Goal: Task Accomplishment & Management: Complete application form

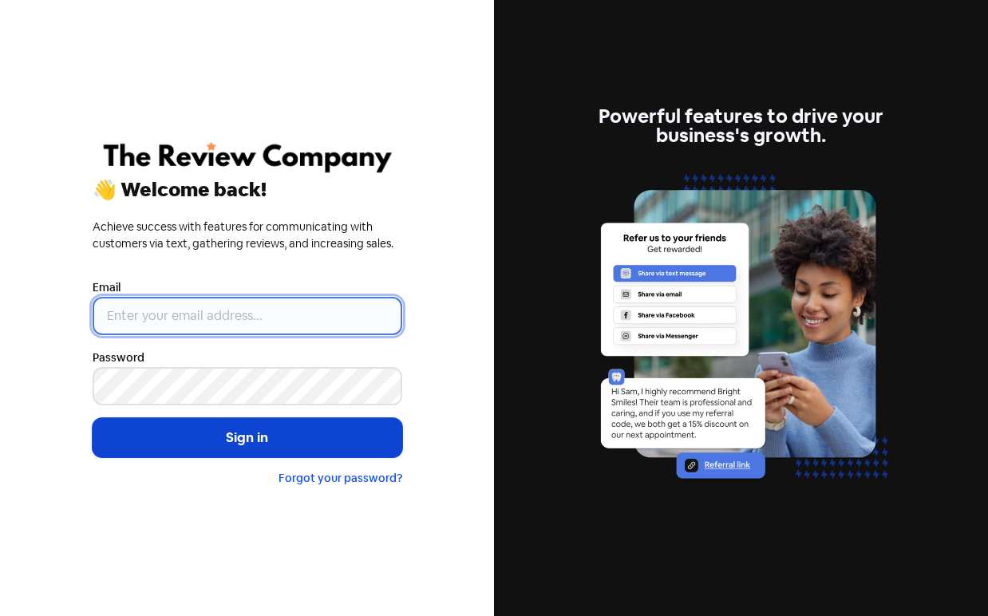
type input "[PERSON_NAME][EMAIL_ADDRESS][DOMAIN_NAME]"
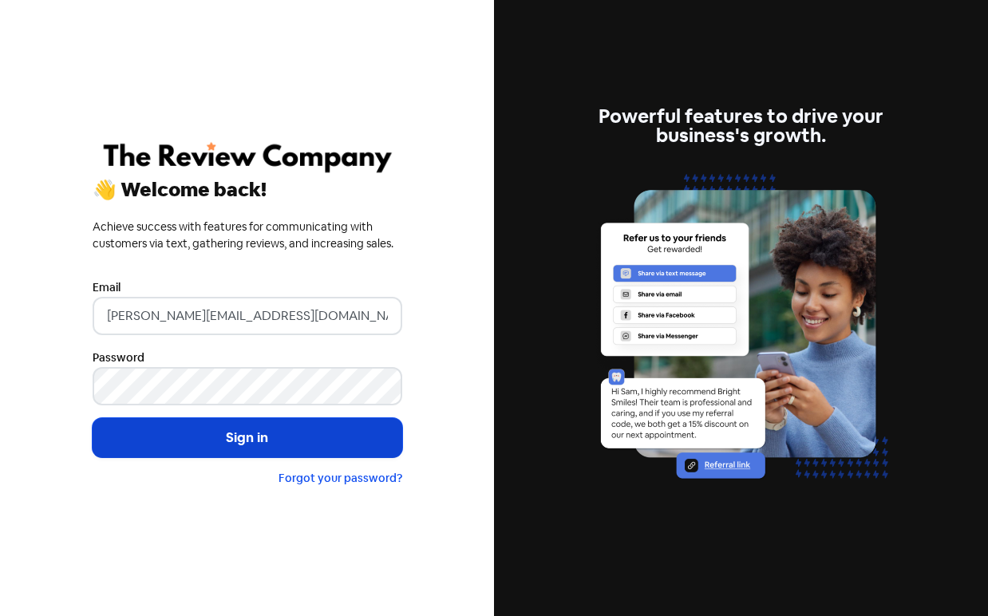
click at [226, 445] on button "Sign in" at bounding box center [248, 438] width 310 height 40
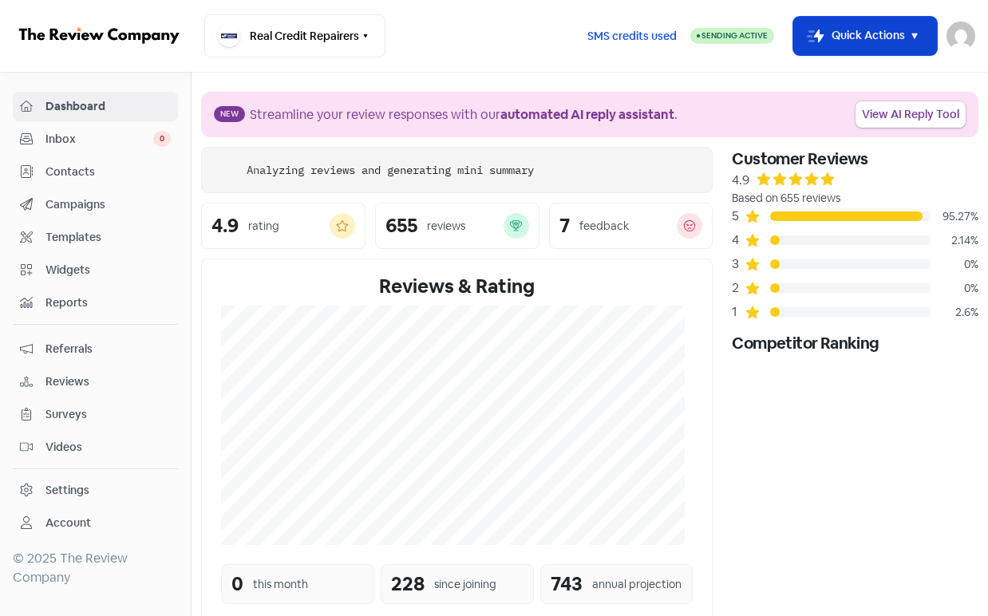
click at [875, 30] on button "Icon For Thunder-move Quick Actions" at bounding box center [865, 36] width 144 height 38
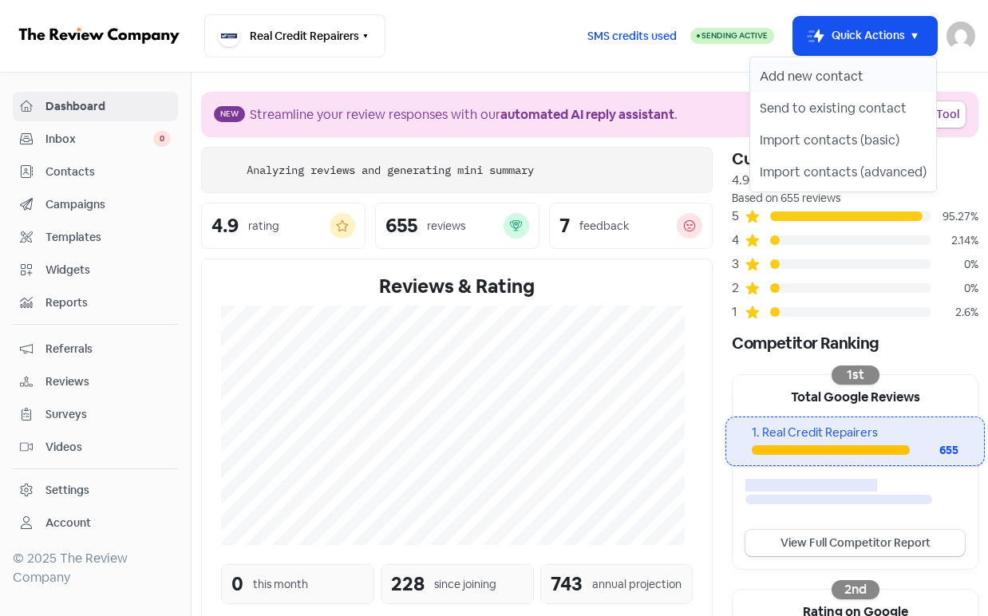
click at [861, 68] on button "Add new contact" at bounding box center [843, 77] width 186 height 32
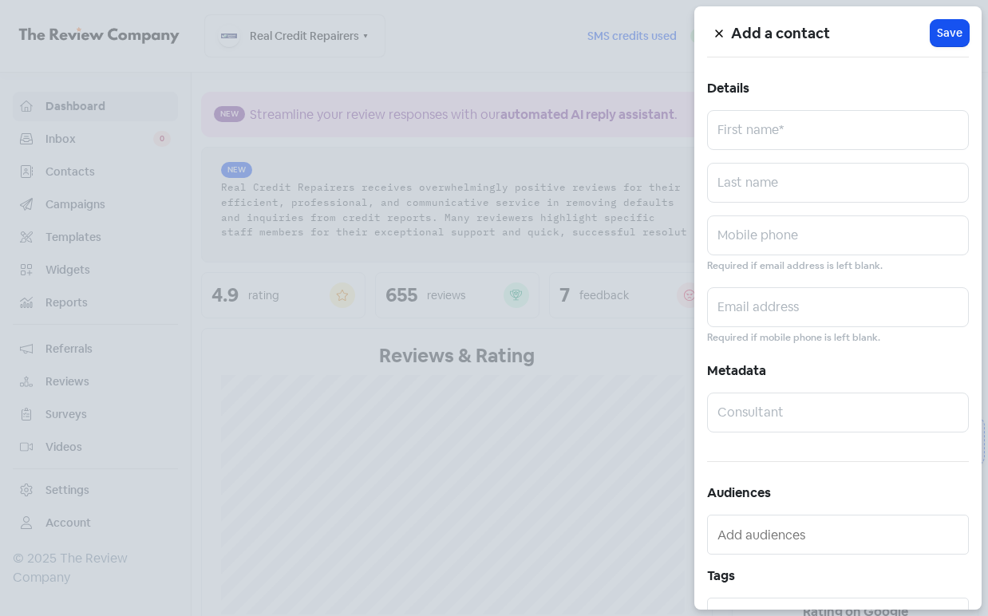
click at [769, 156] on div "Add a contact Icon For Loading Save Details First name* Last name Mobile phone …" at bounding box center [837, 307] width 287 height 603
click at [777, 140] on input "text" at bounding box center [838, 130] width 262 height 40
paste input "Nigel Ngapuhi"
click at [784, 140] on input "Nigel Ngapuhi" at bounding box center [838, 130] width 262 height 40
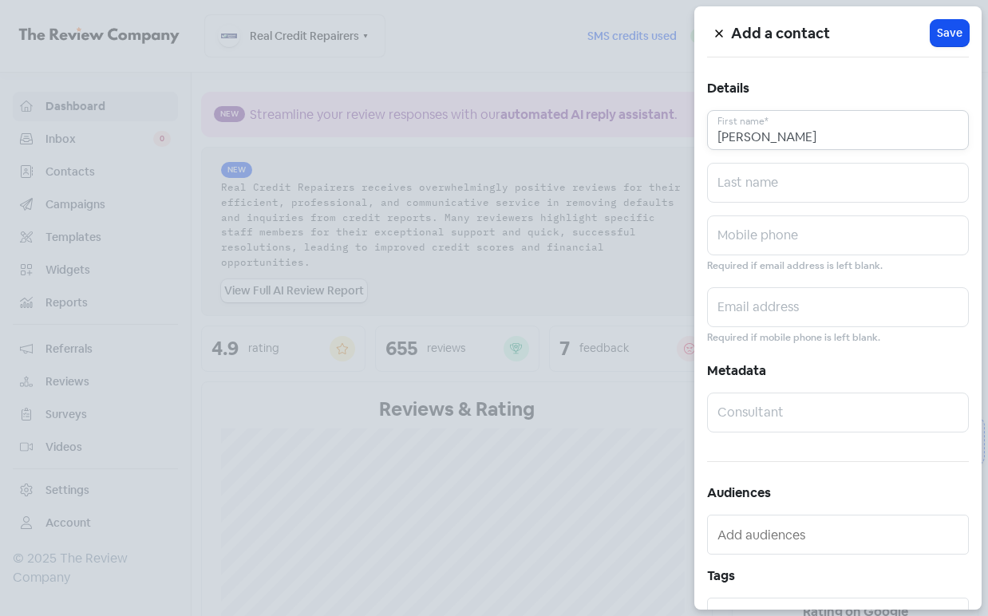
click at [784, 140] on input "Nigel Ngapuhi" at bounding box center [838, 130] width 262 height 40
type input "Nigel"
click at [770, 175] on input "text" at bounding box center [838, 183] width 262 height 40
paste input "Ngapuhi"
type input "Ngapuhi"
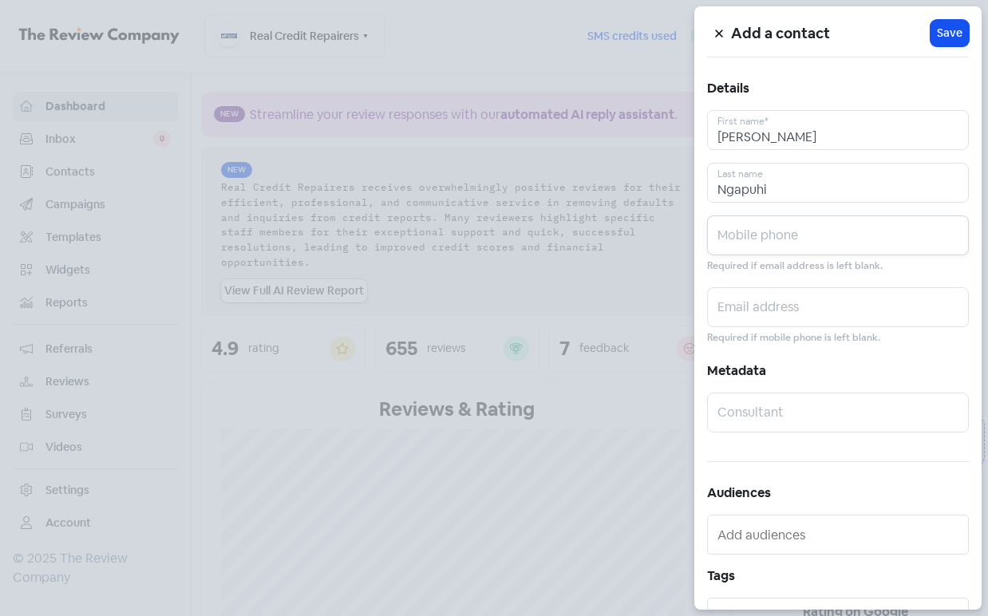
click at [761, 241] on input "text" at bounding box center [838, 235] width 262 height 40
paste input "0474009817"
type input "0474009817"
click at [796, 305] on input "text" at bounding box center [838, 307] width 262 height 40
paste input "nngapuhi@outlook.com"
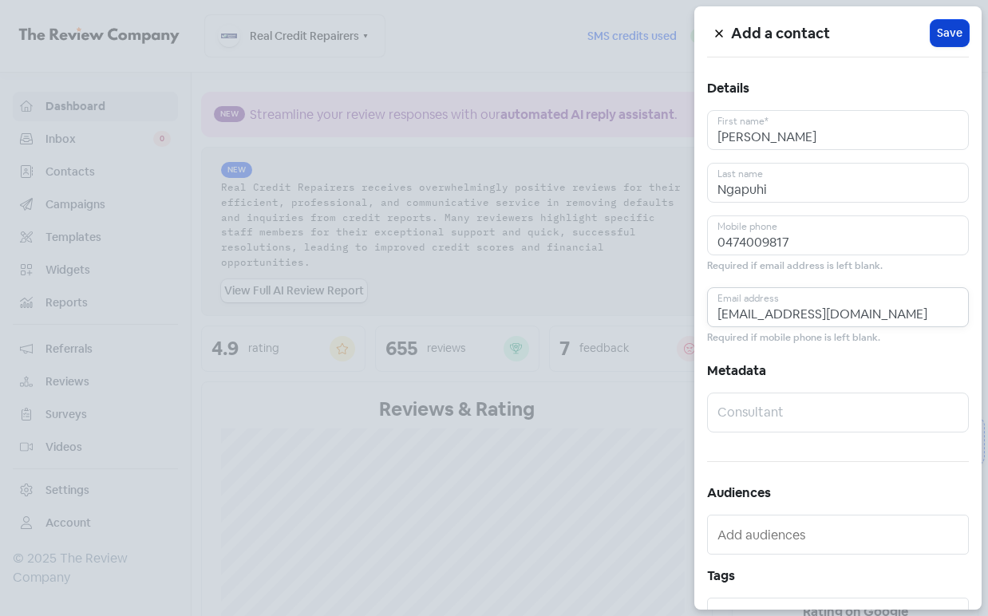
type input "nngapuhi@outlook.com"
click at [960, 30] on button "Icon For Loading Save" at bounding box center [950, 33] width 38 height 26
